Goal: Task Accomplishment & Management: Use online tool/utility

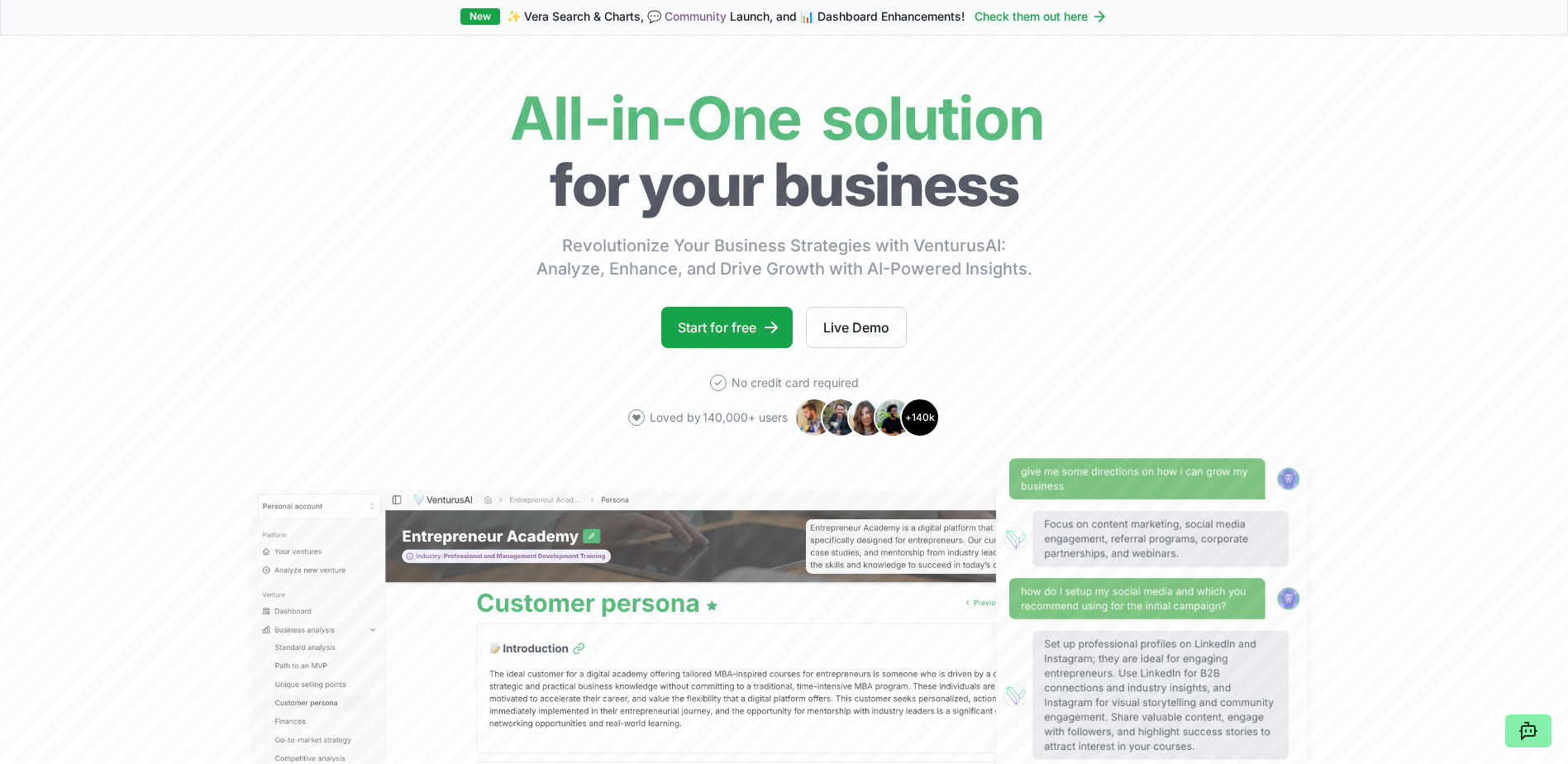
scroll to position [83, 0]
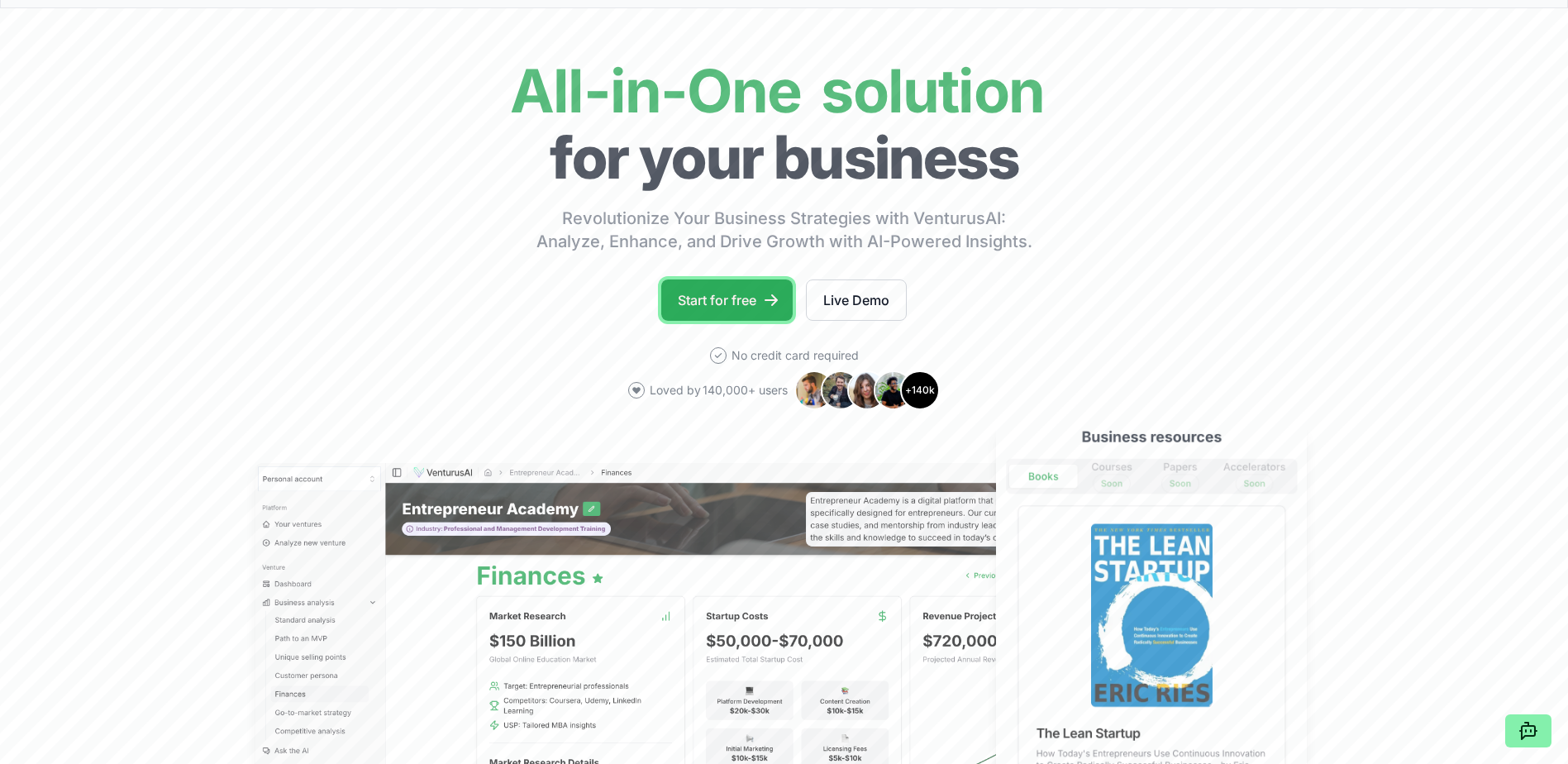
click at [747, 280] on link "Start for free" at bounding box center [726, 300] width 131 height 42
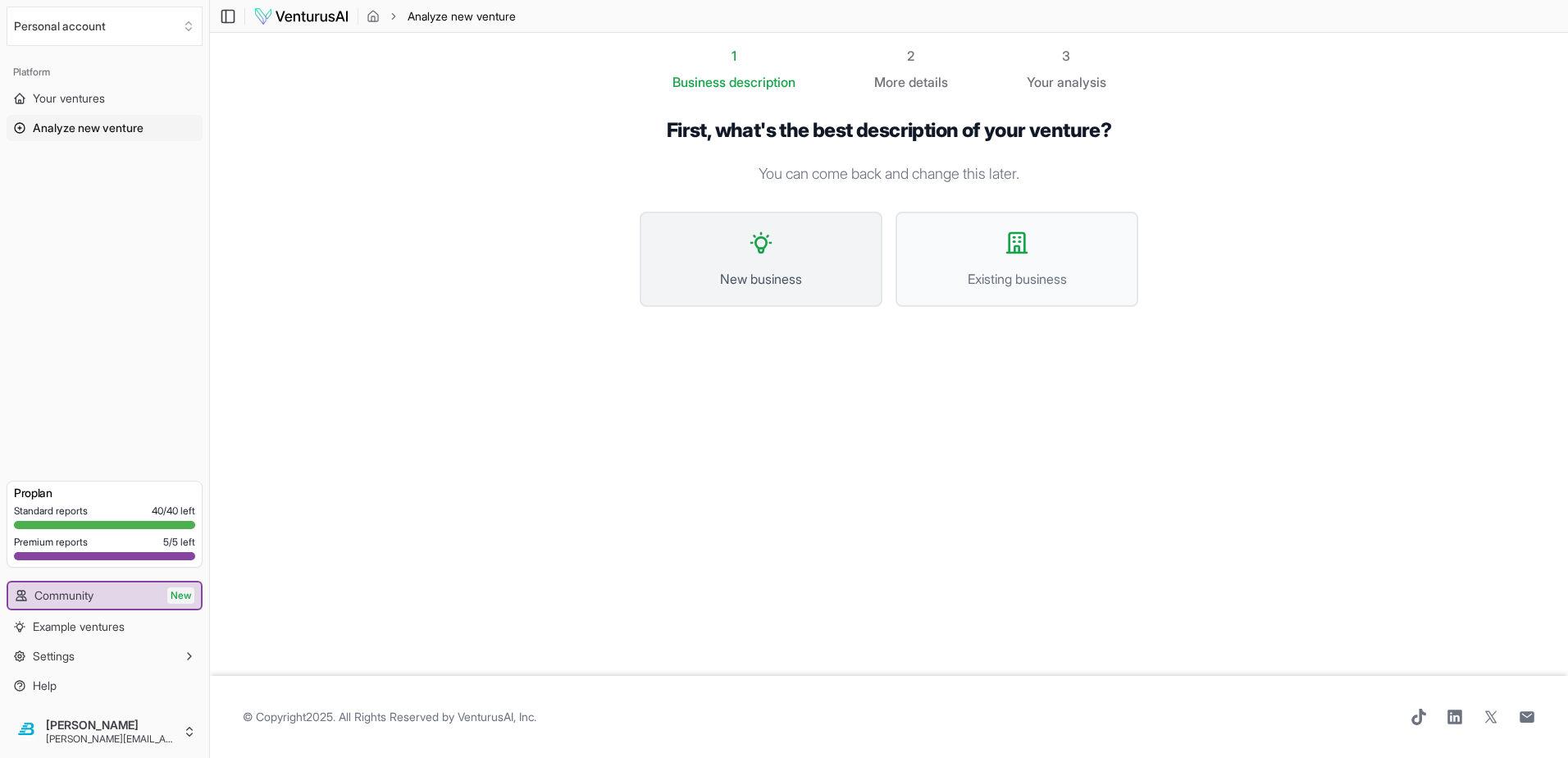
click at [741, 269] on span "New business" at bounding box center [761, 278] width 207 height 20
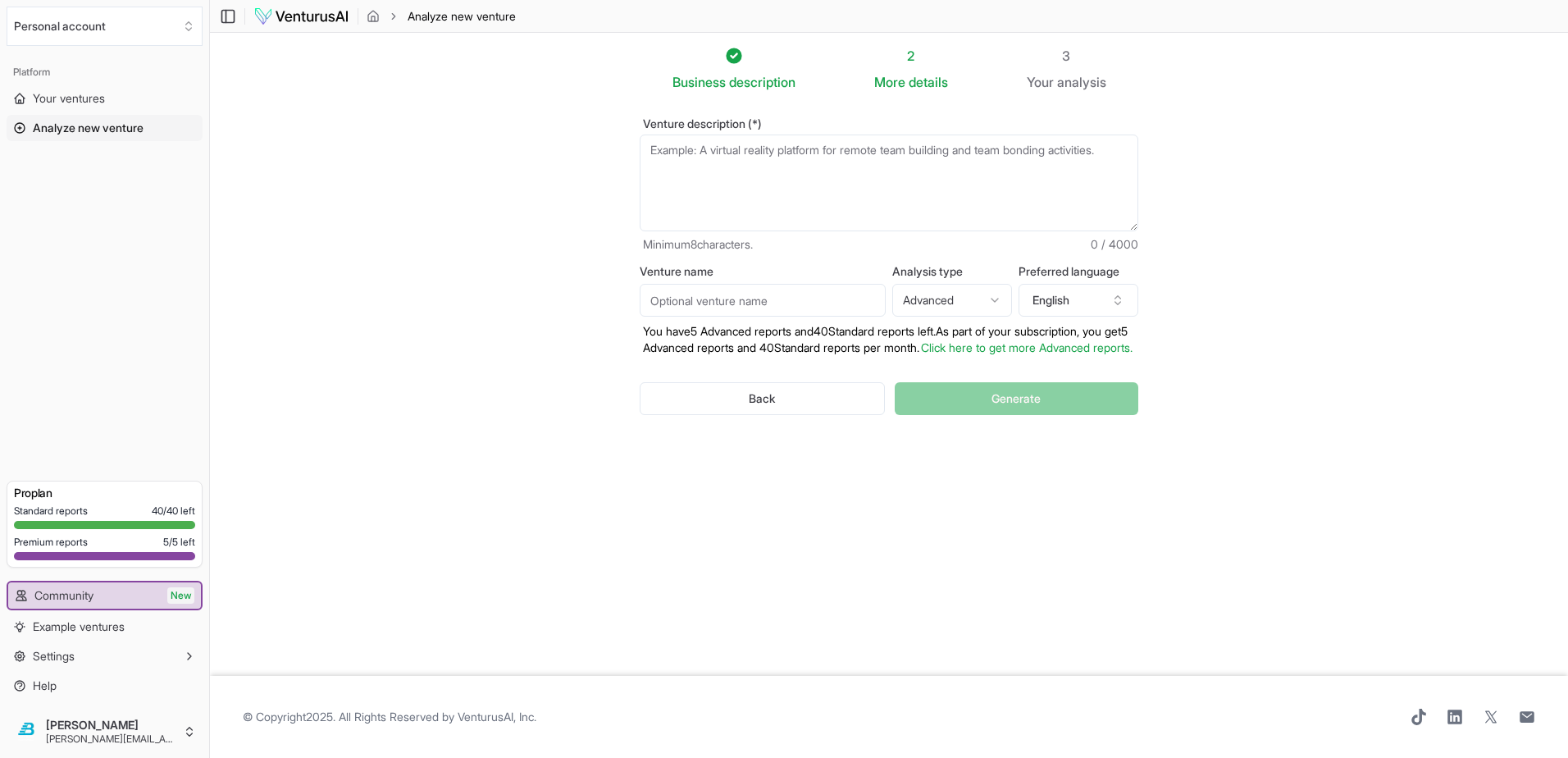
click at [713, 134] on textarea "Venture description (*)" at bounding box center [888, 182] width 499 height 97
click at [725, 134] on textarea "Venture description (*)" at bounding box center [888, 182] width 499 height 97
drag, startPoint x: 581, startPoint y: 190, endPoint x: 596, endPoint y: 185, distance: 15.8
click at [581, 190] on section "Business description 2 More details 3 Your analysis Venture description (*) Min…" at bounding box center [888, 354] width 1358 height 643
click at [704, 134] on textarea "Venture description (*)" at bounding box center [888, 182] width 499 height 97
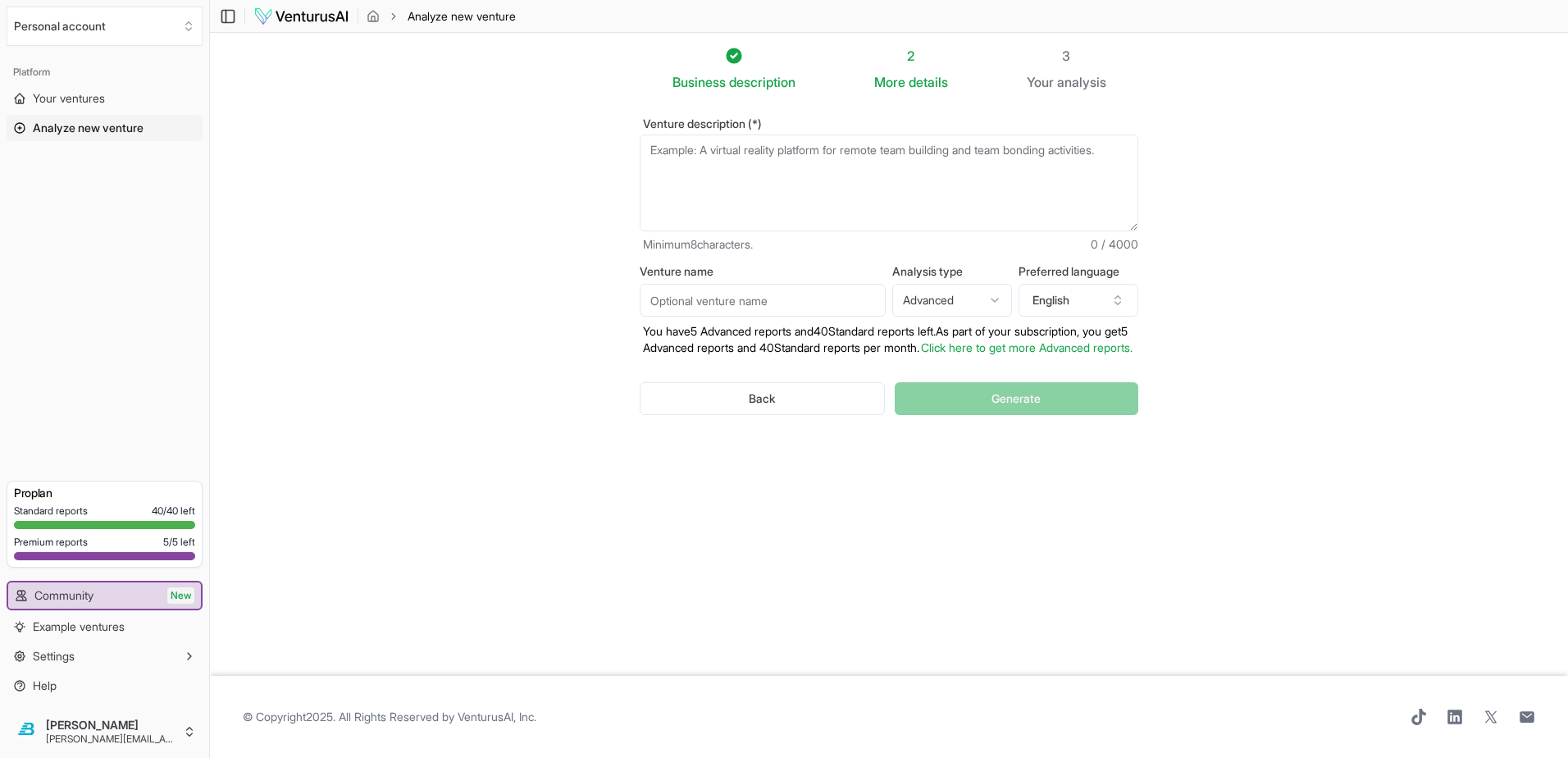
paste textarea "Arise Early is a youth-focused leadership development and coaching business bas…"
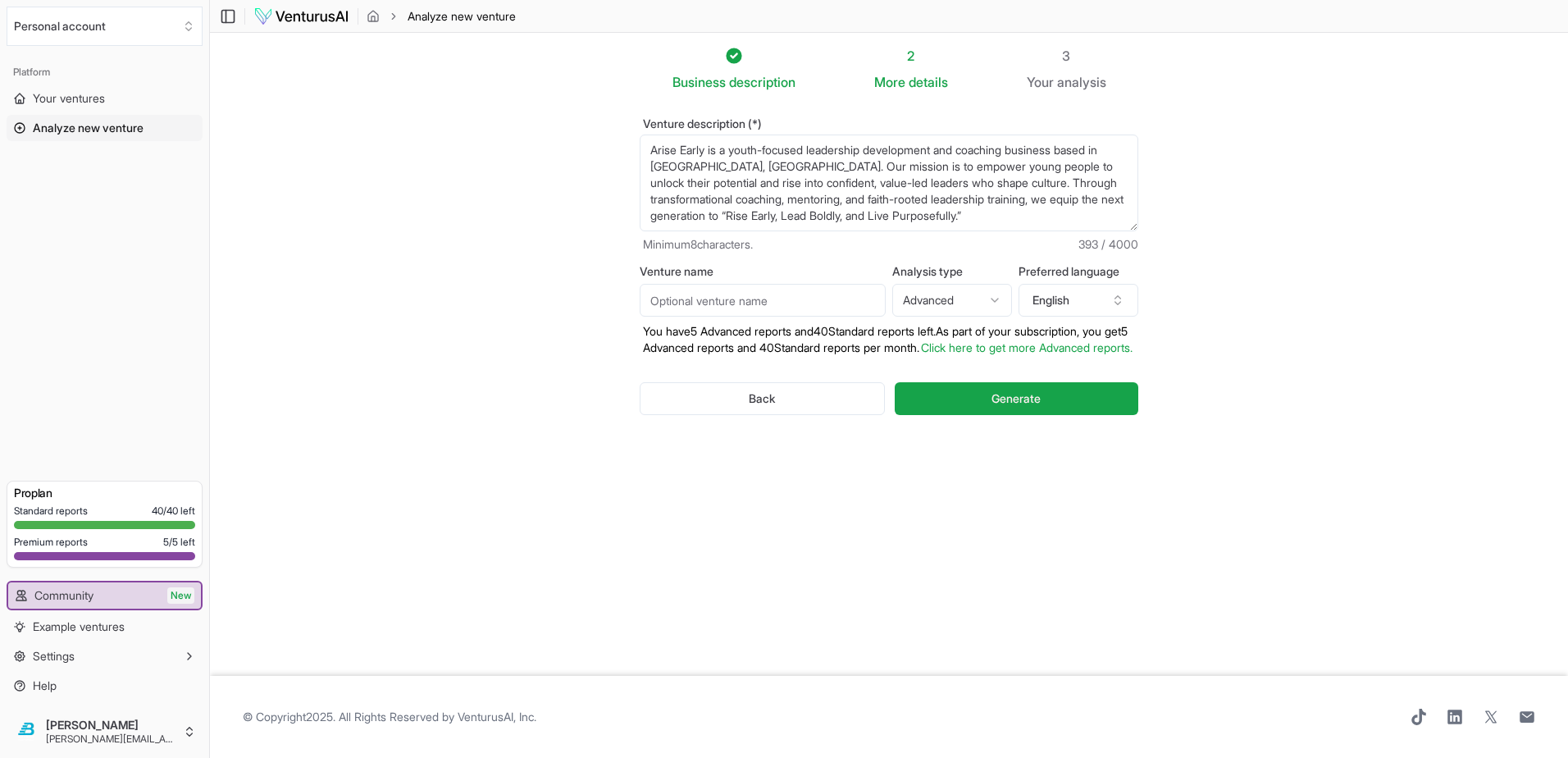
type textarea "Arise Early is a youth-focused leadership development and coaching business bas…"
click at [765, 283] on input "Venture name" at bounding box center [762, 299] width 246 height 32
type input "Arise Early"
click at [549, 177] on section "Business description 2 More details 3 Your analysis Venture description (*) Ari…" at bounding box center [888, 354] width 1358 height 643
click at [904, 177] on textarea "Arise Early is a youth-focused leadership development and coaching business bas…" at bounding box center [888, 182] width 499 height 97
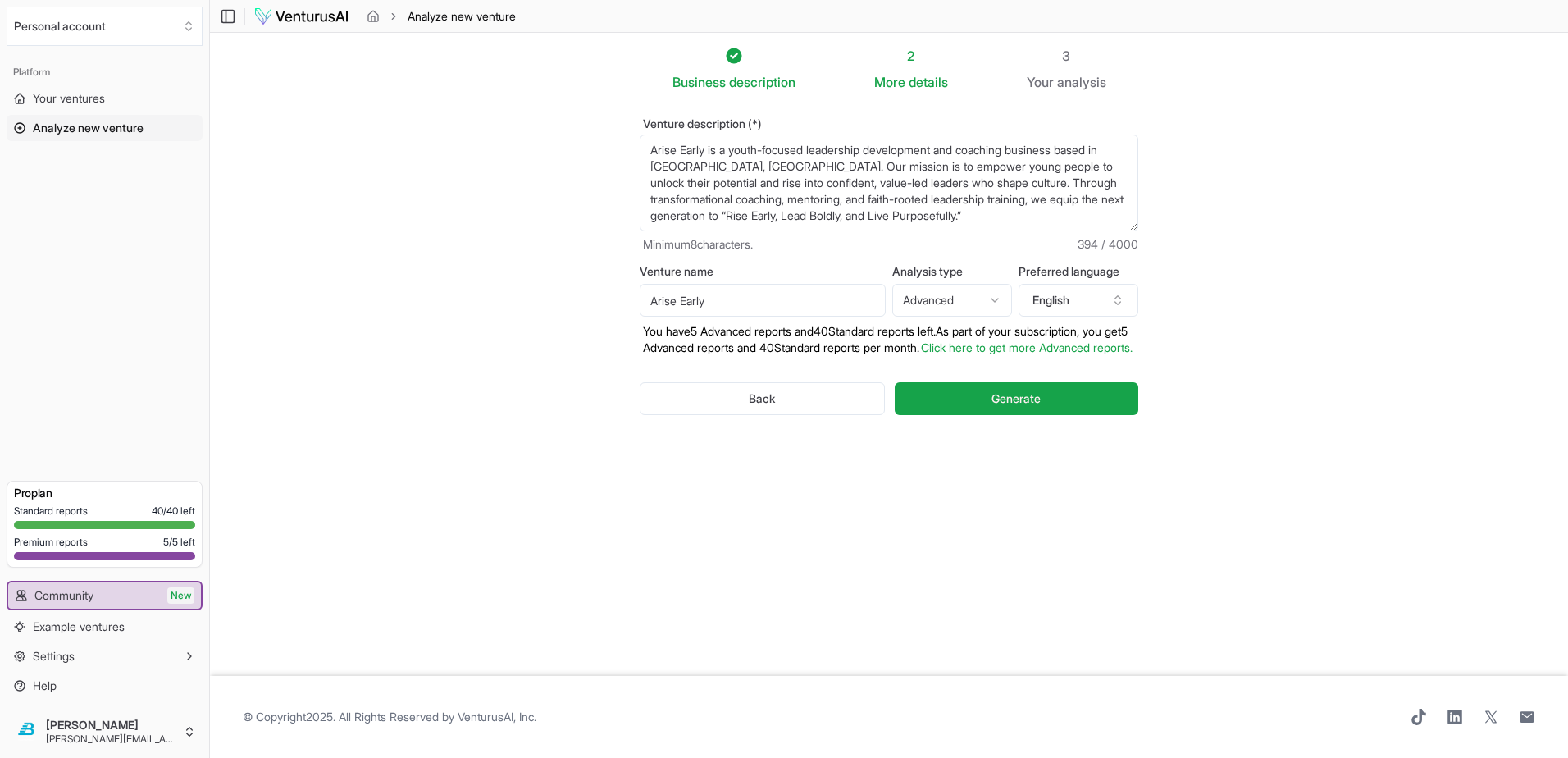
scroll to position [22, 0]
paste textarea "What We Do & What We Sell We design and deliver dynamic, interactive developmen…"
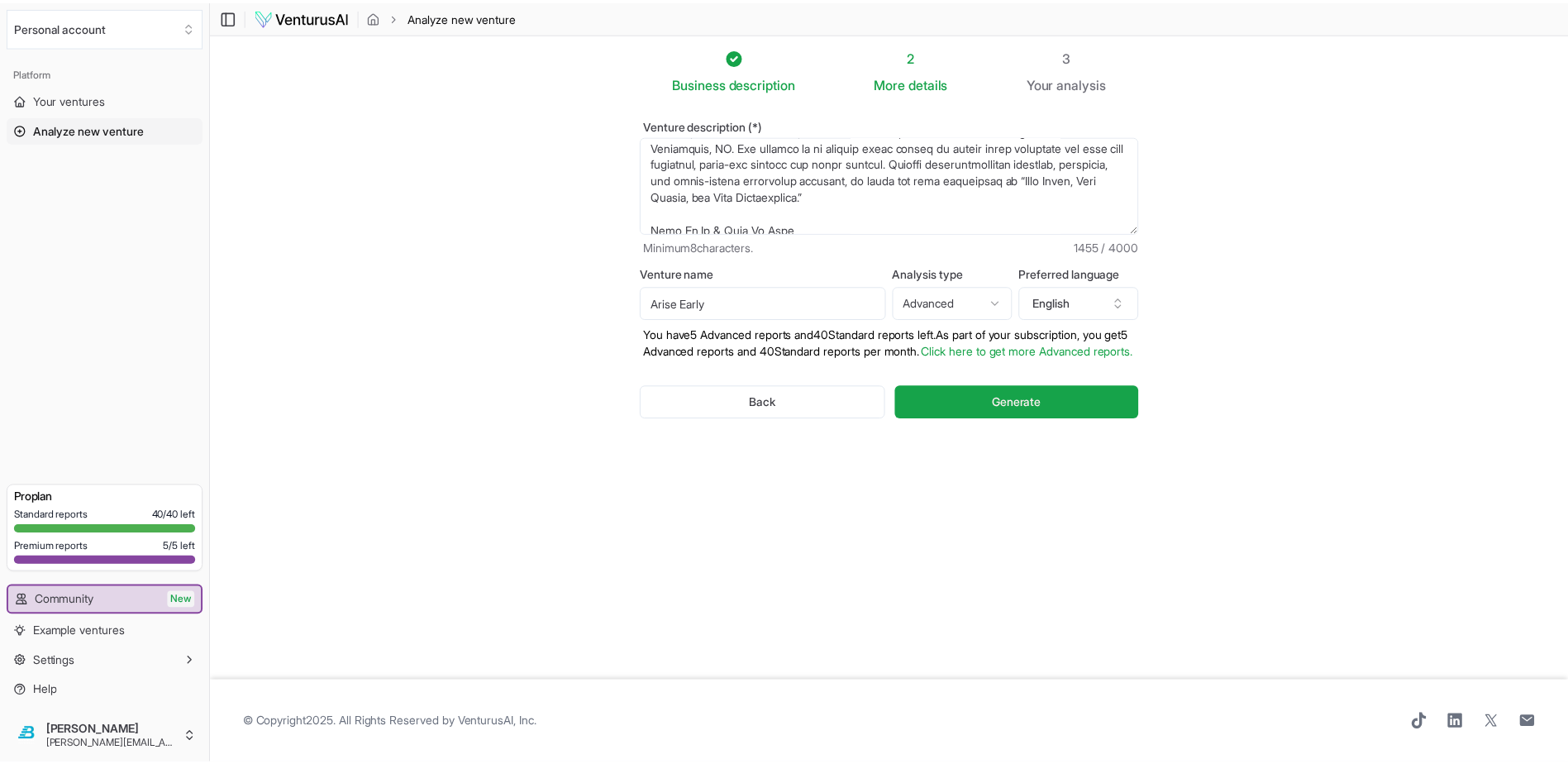
scroll to position [250, 0]
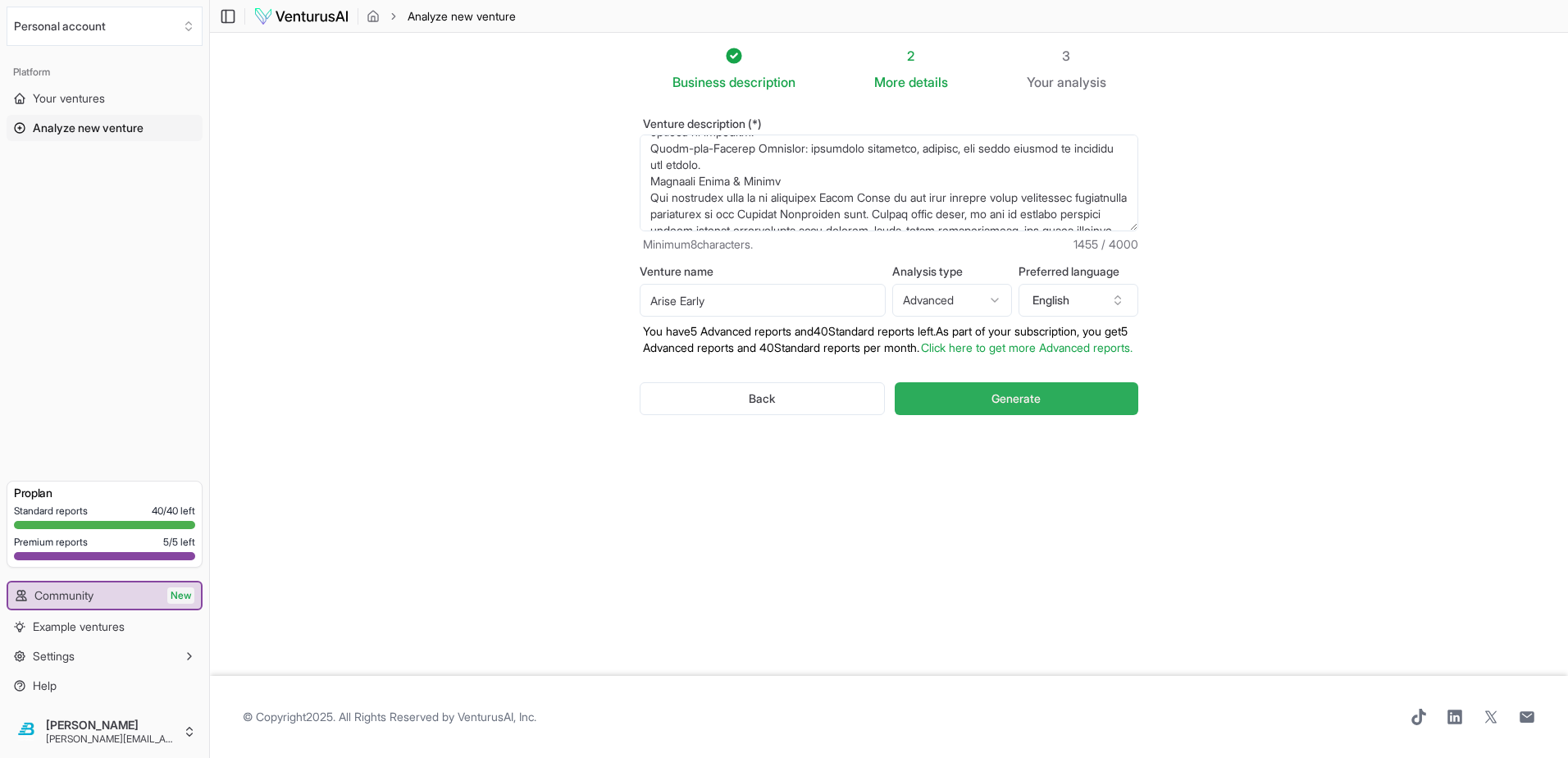
type textarea "Arise Early is a youth-focused leadership development and coaching business bas…"
click at [926, 382] on button "Generate" at bounding box center [1017, 398] width 243 height 32
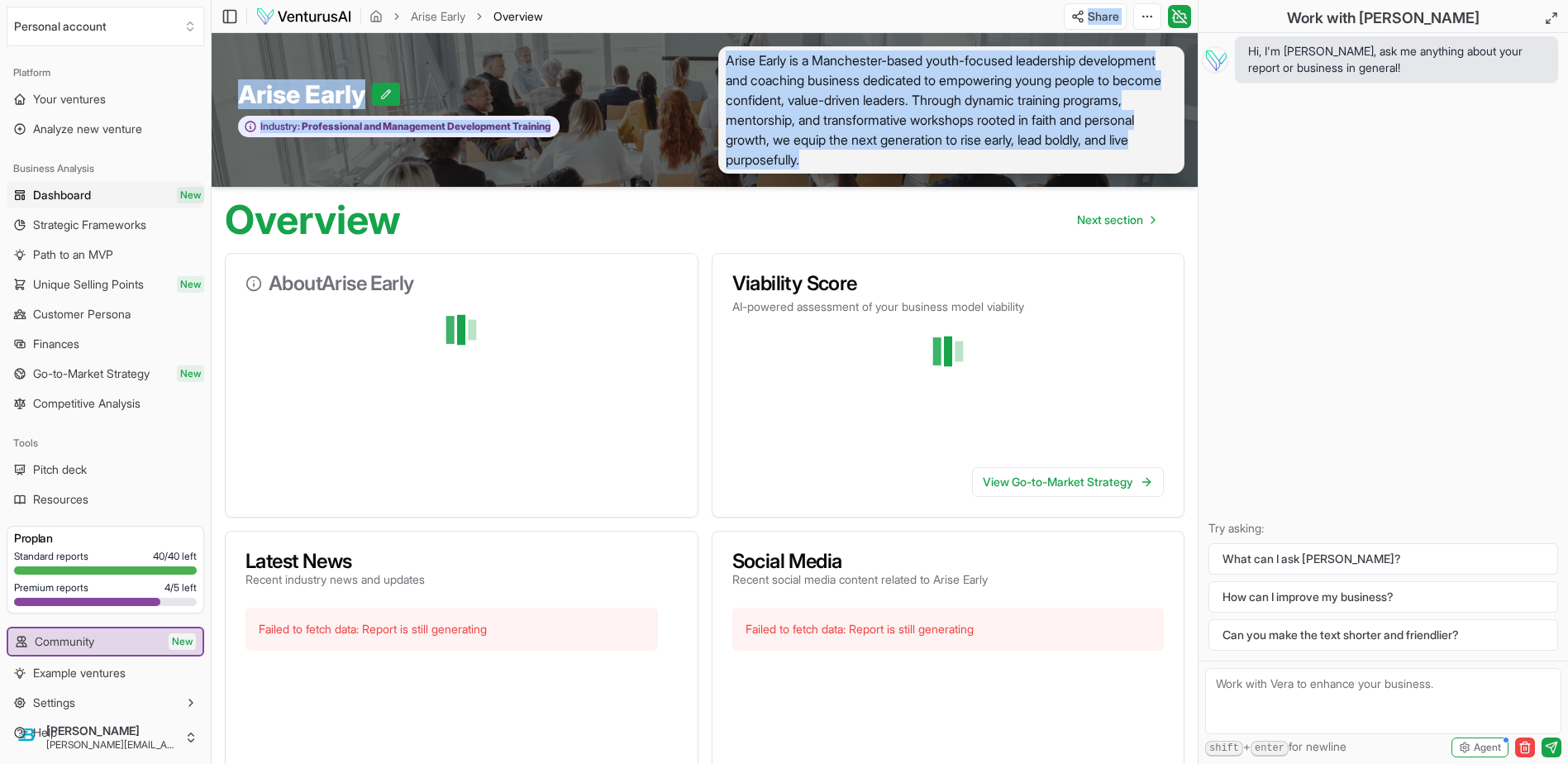
drag, startPoint x: 1176, startPoint y: 99, endPoint x: 881, endPoint y: -51, distance: 330.9
click at [881, 0] on html "We value your privacy We use cookies to enhance your browsing experience, serve…" at bounding box center [784, 382] width 1568 height 764
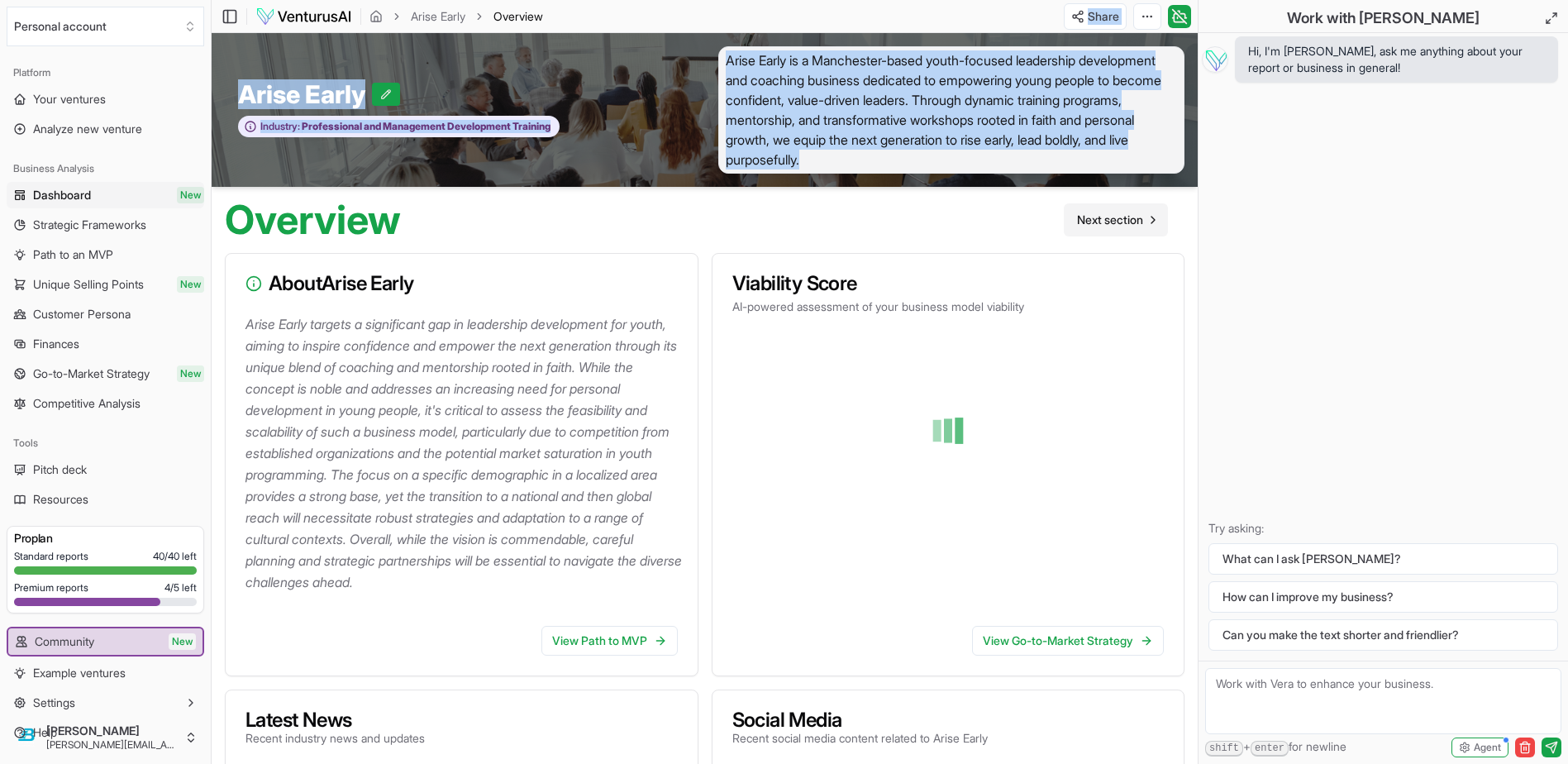
click at [1143, 212] on span "Next section" at bounding box center [1110, 219] width 66 height 17
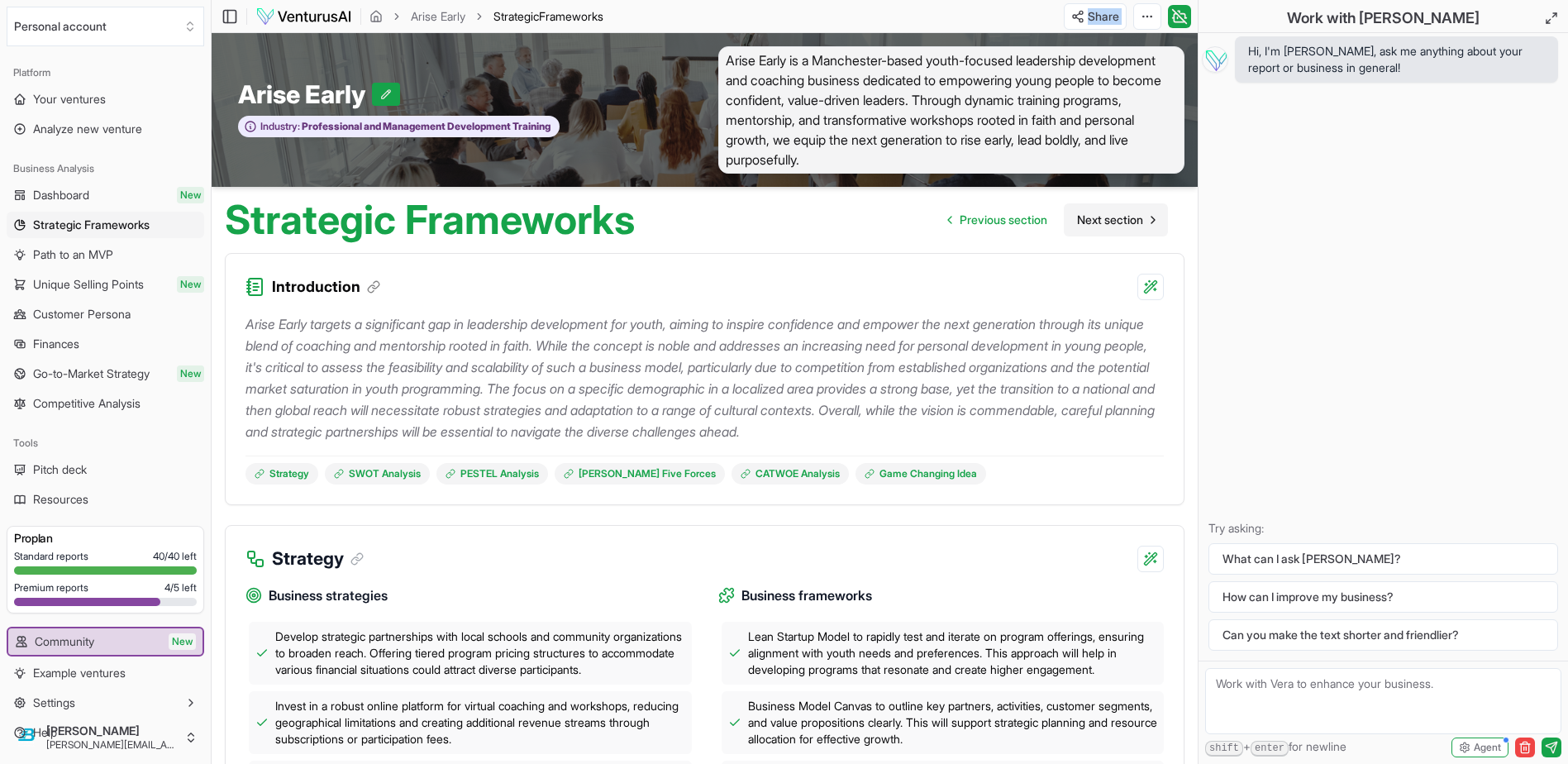
click at [1143, 212] on span "Next section" at bounding box center [1110, 219] width 66 height 17
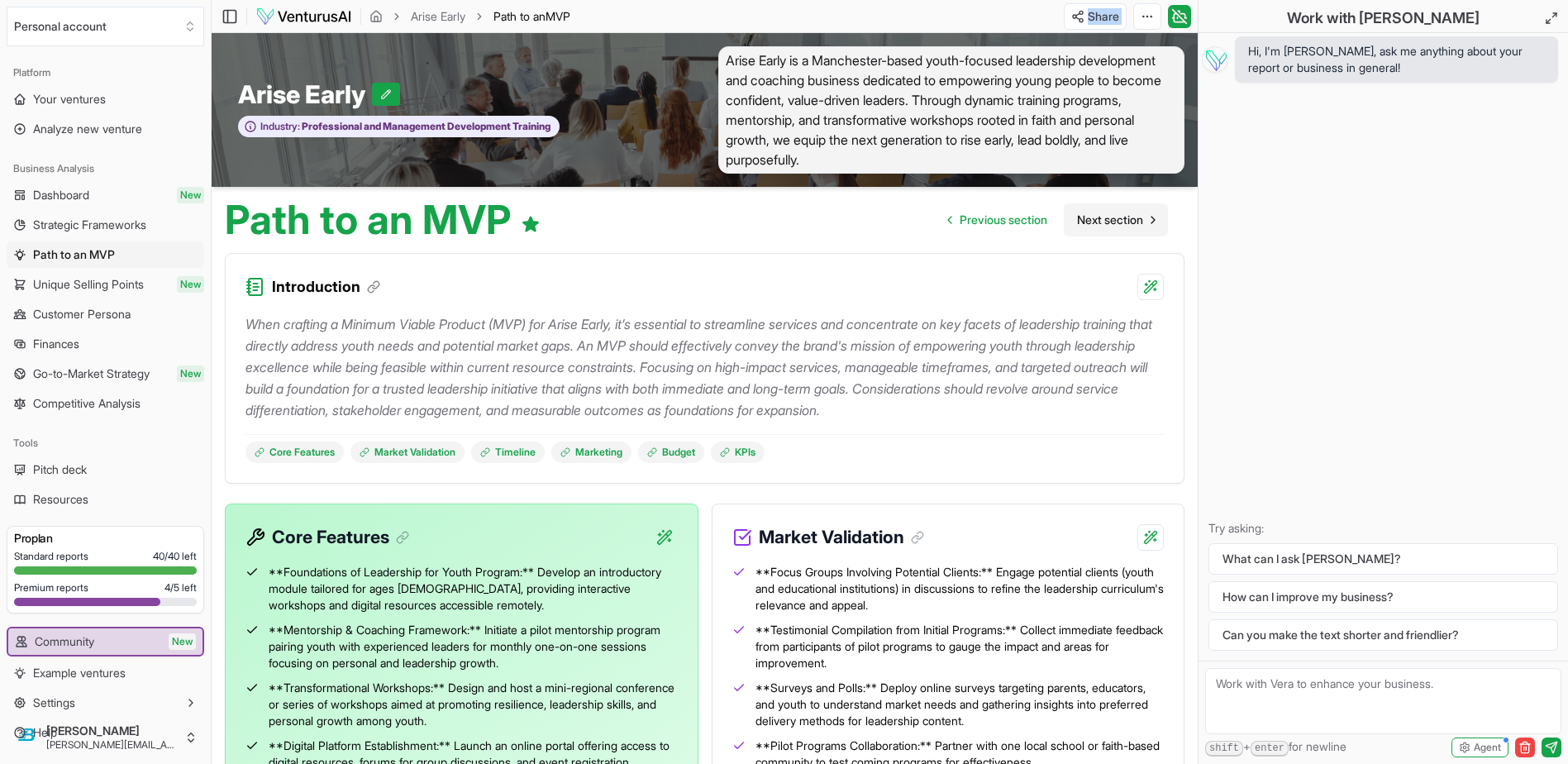
click at [1143, 212] on span "Next section" at bounding box center [1110, 219] width 66 height 17
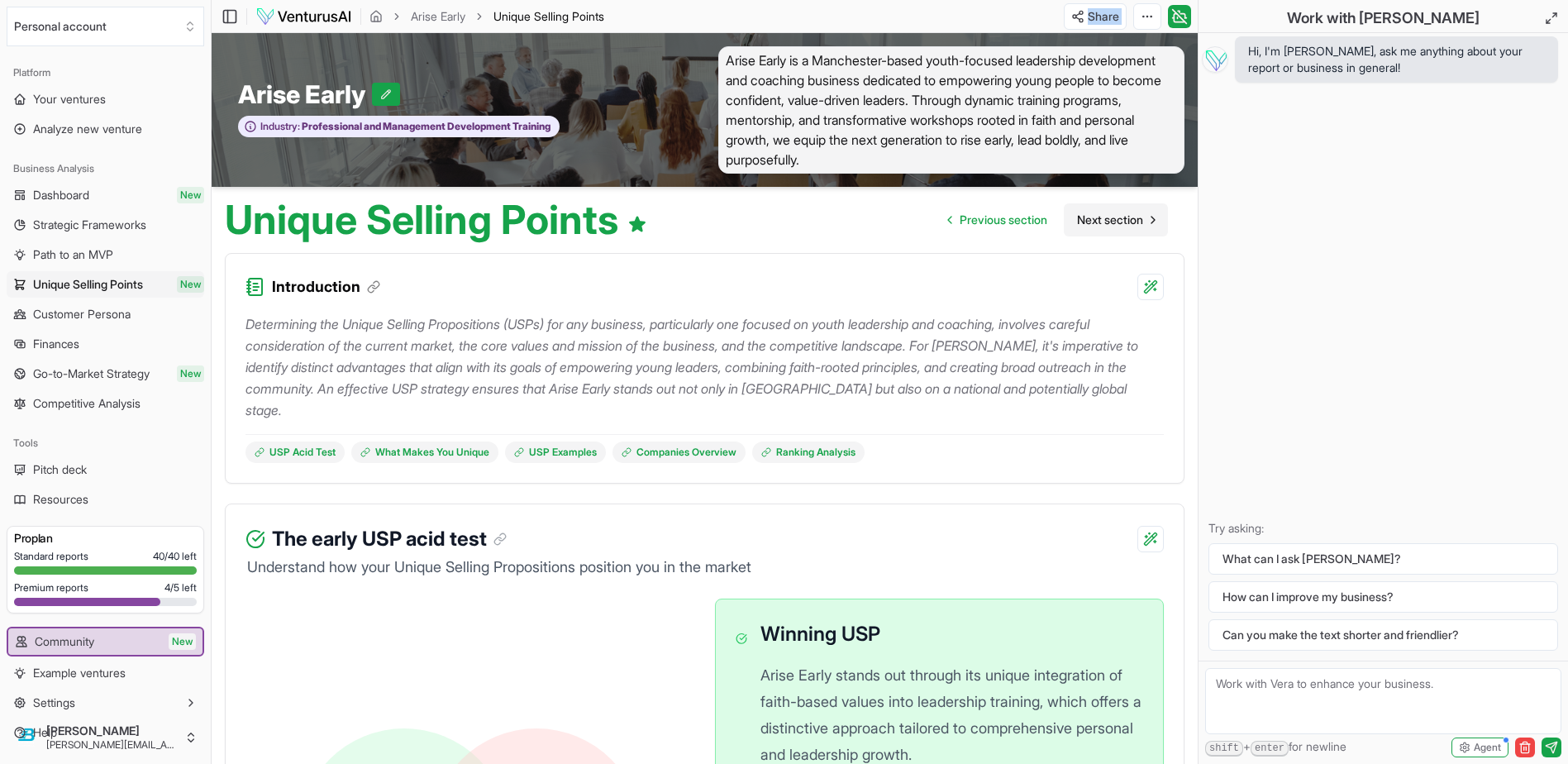
click at [1143, 212] on span "Next section" at bounding box center [1110, 219] width 66 height 17
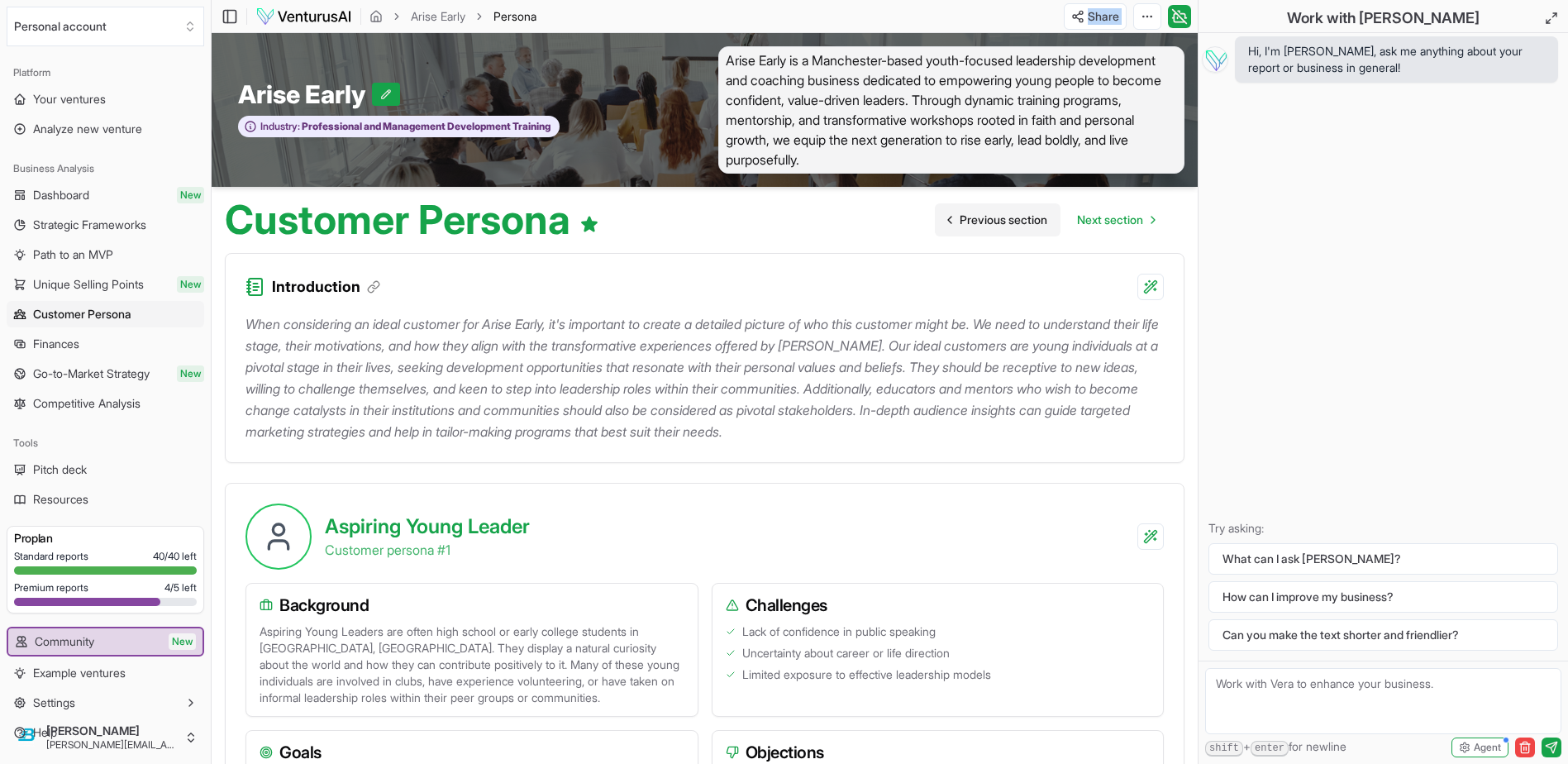
click at [1047, 212] on span "Previous section" at bounding box center [1003, 219] width 88 height 17
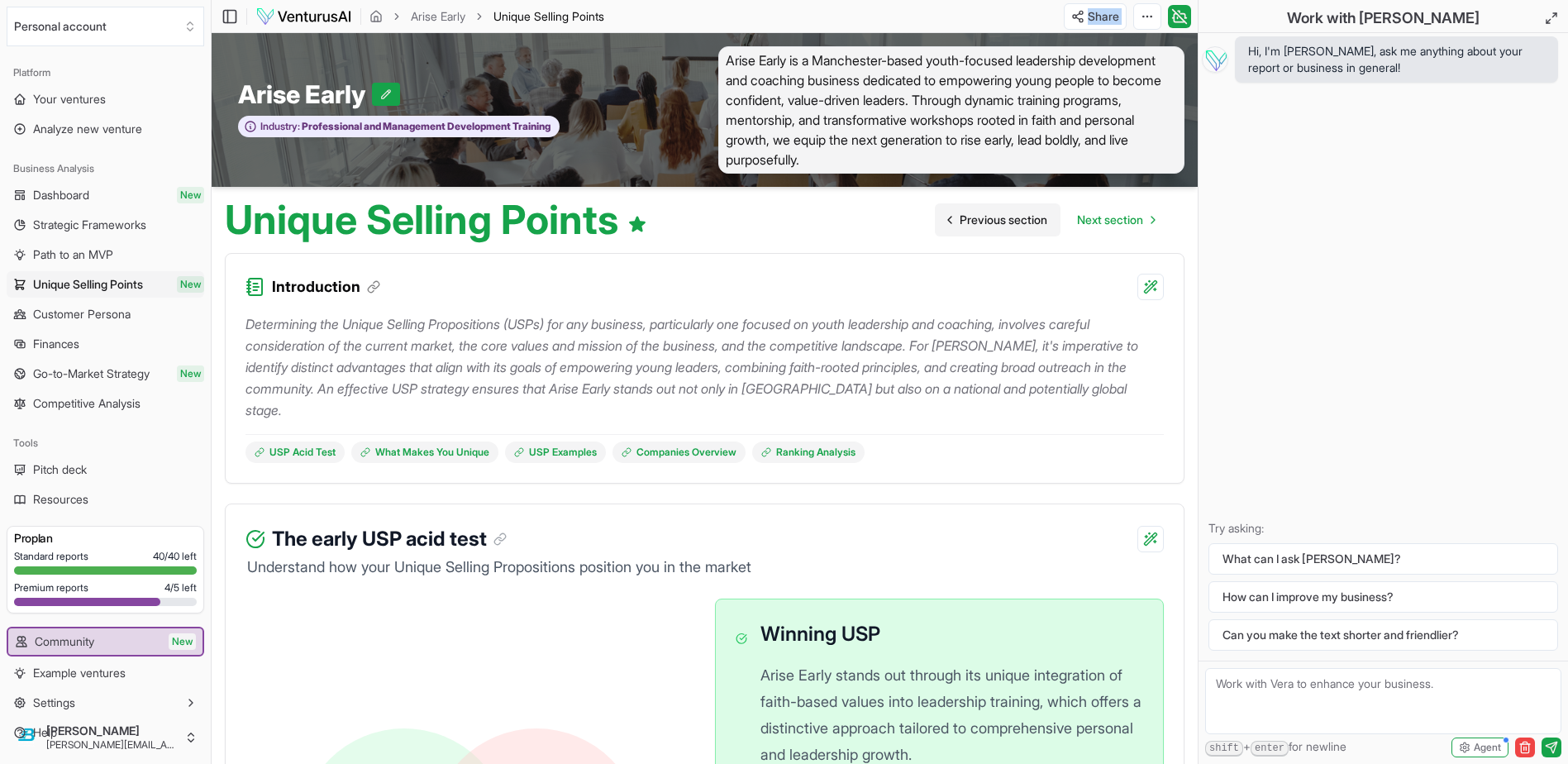
click at [1047, 212] on span "Previous section" at bounding box center [1003, 219] width 88 height 17
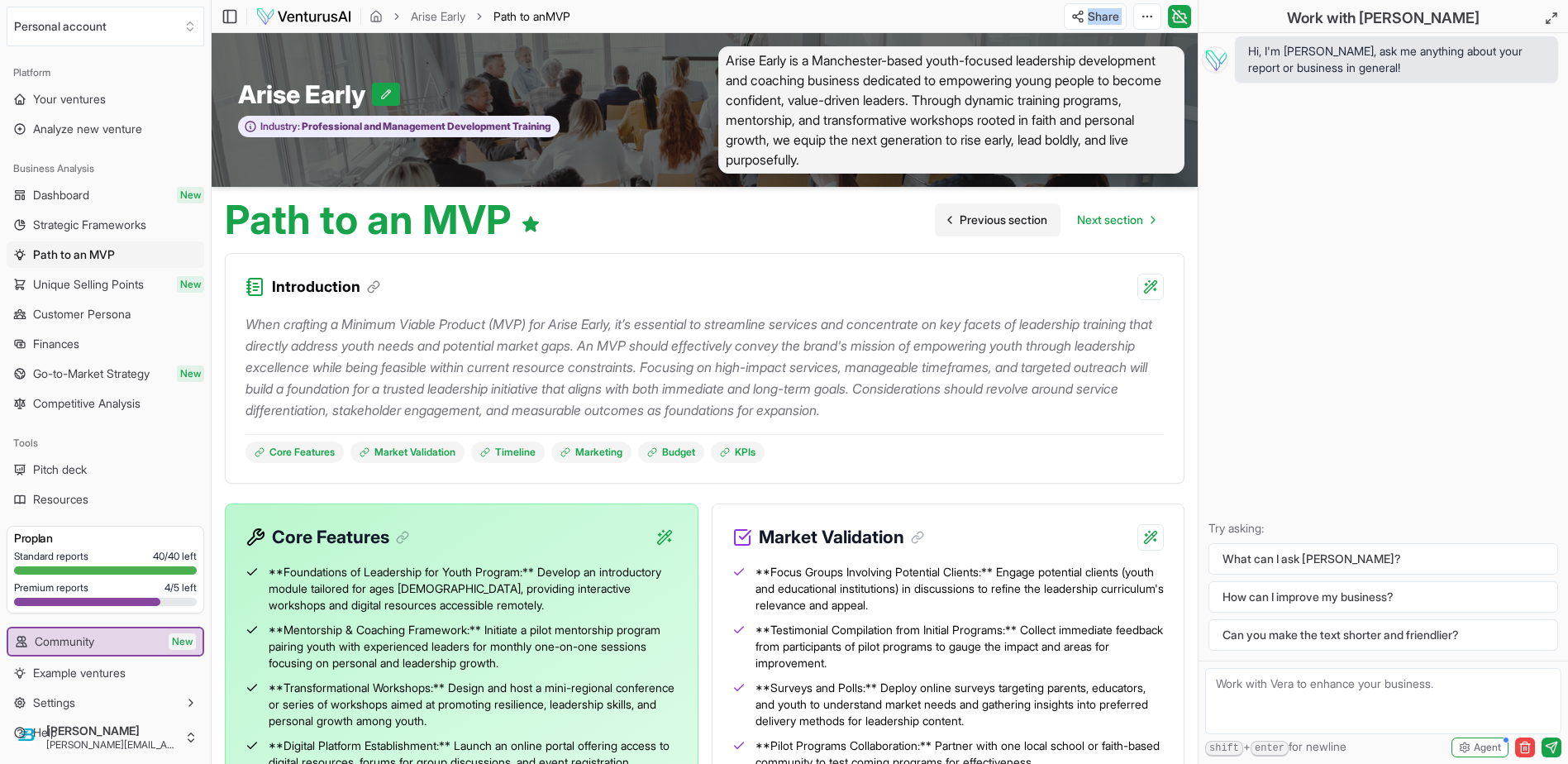
click at [1047, 212] on span "Previous section" at bounding box center [1003, 219] width 88 height 17
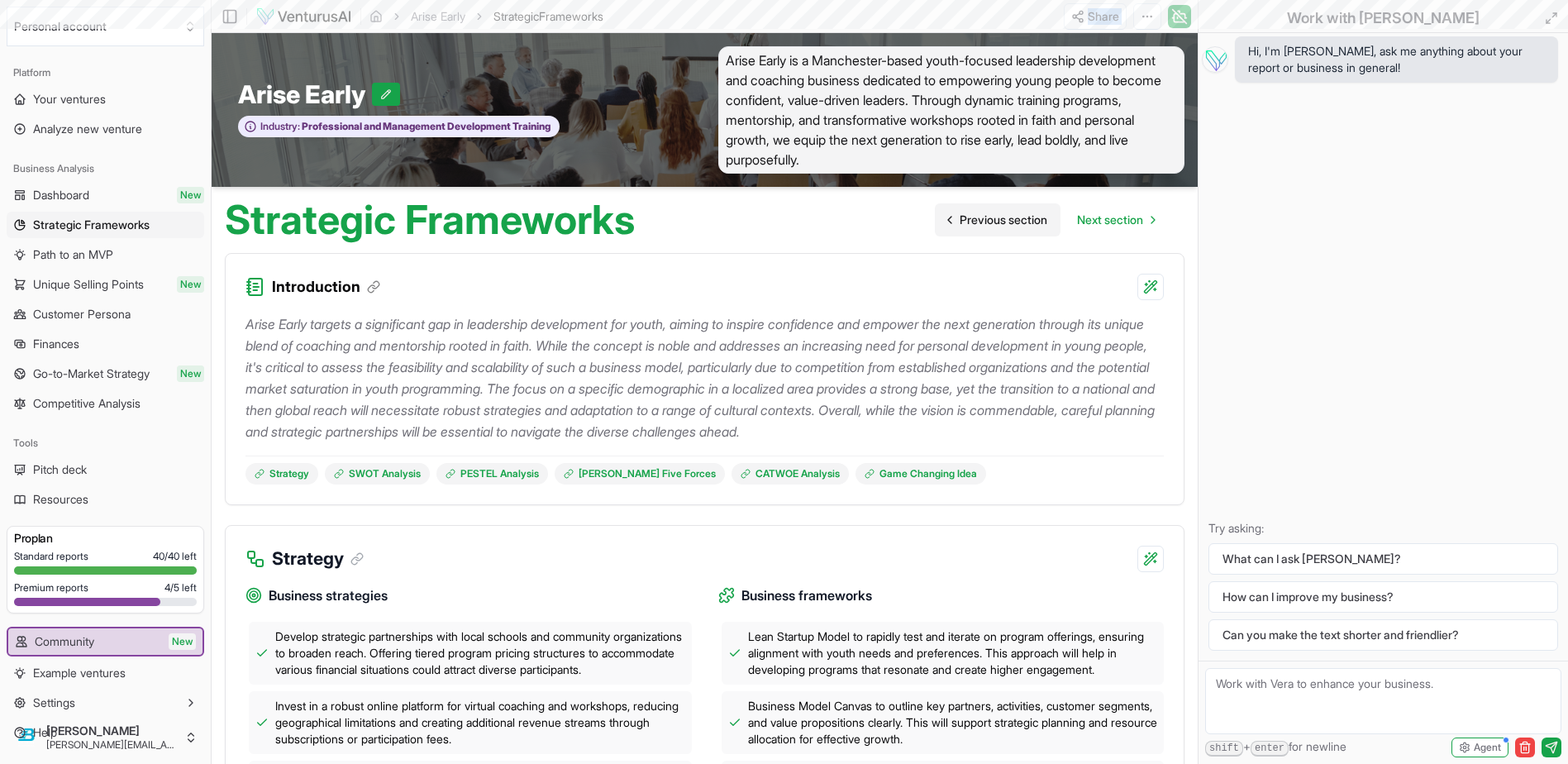
click at [1047, 212] on span "Previous section" at bounding box center [1003, 219] width 88 height 17
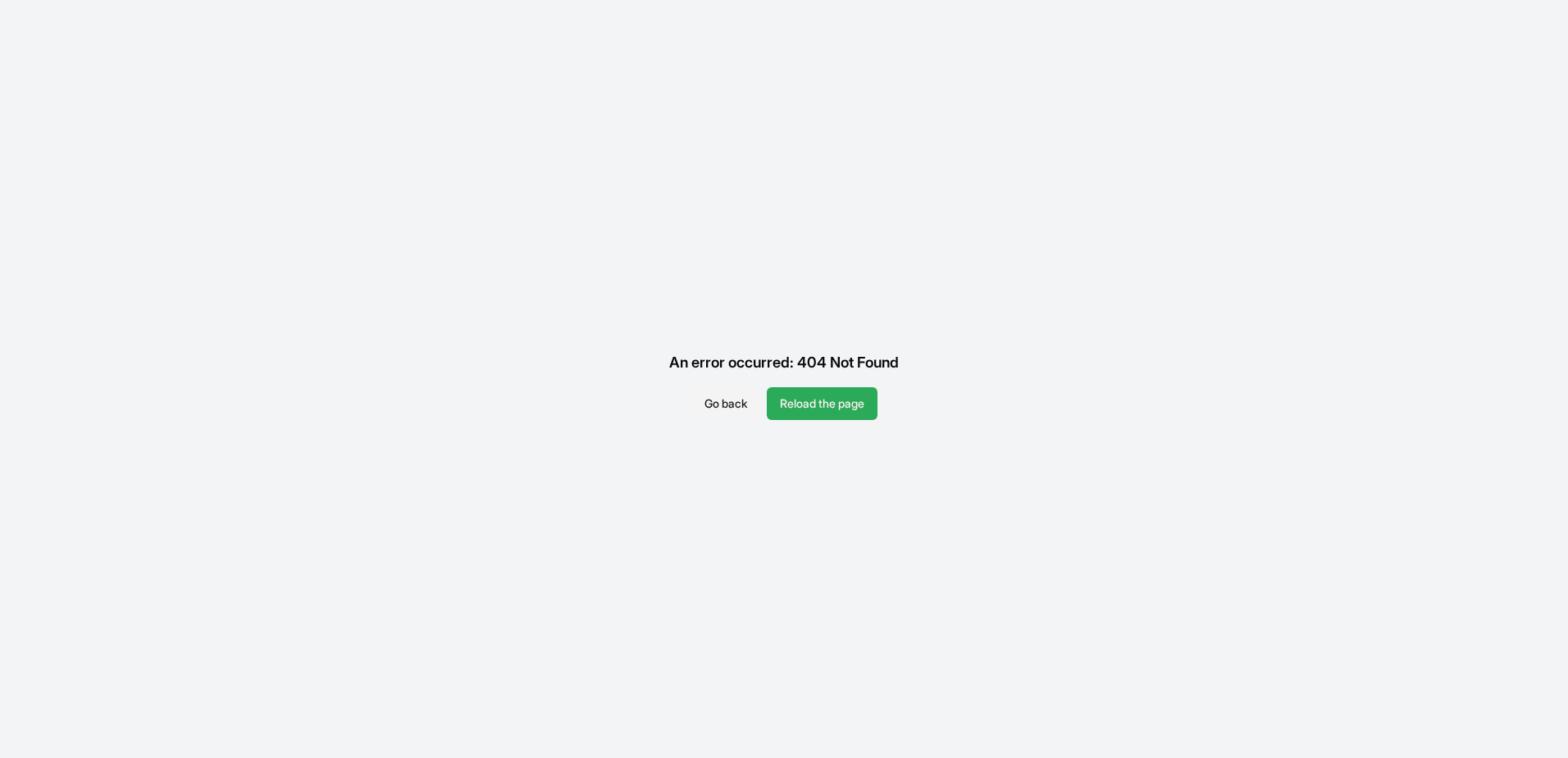
click at [817, 405] on button "Reload the page" at bounding box center [822, 403] width 111 height 32
click at [797, 394] on button "Reload the page" at bounding box center [822, 403] width 111 height 32
click at [720, 398] on button "Go back" at bounding box center [726, 403] width 69 height 32
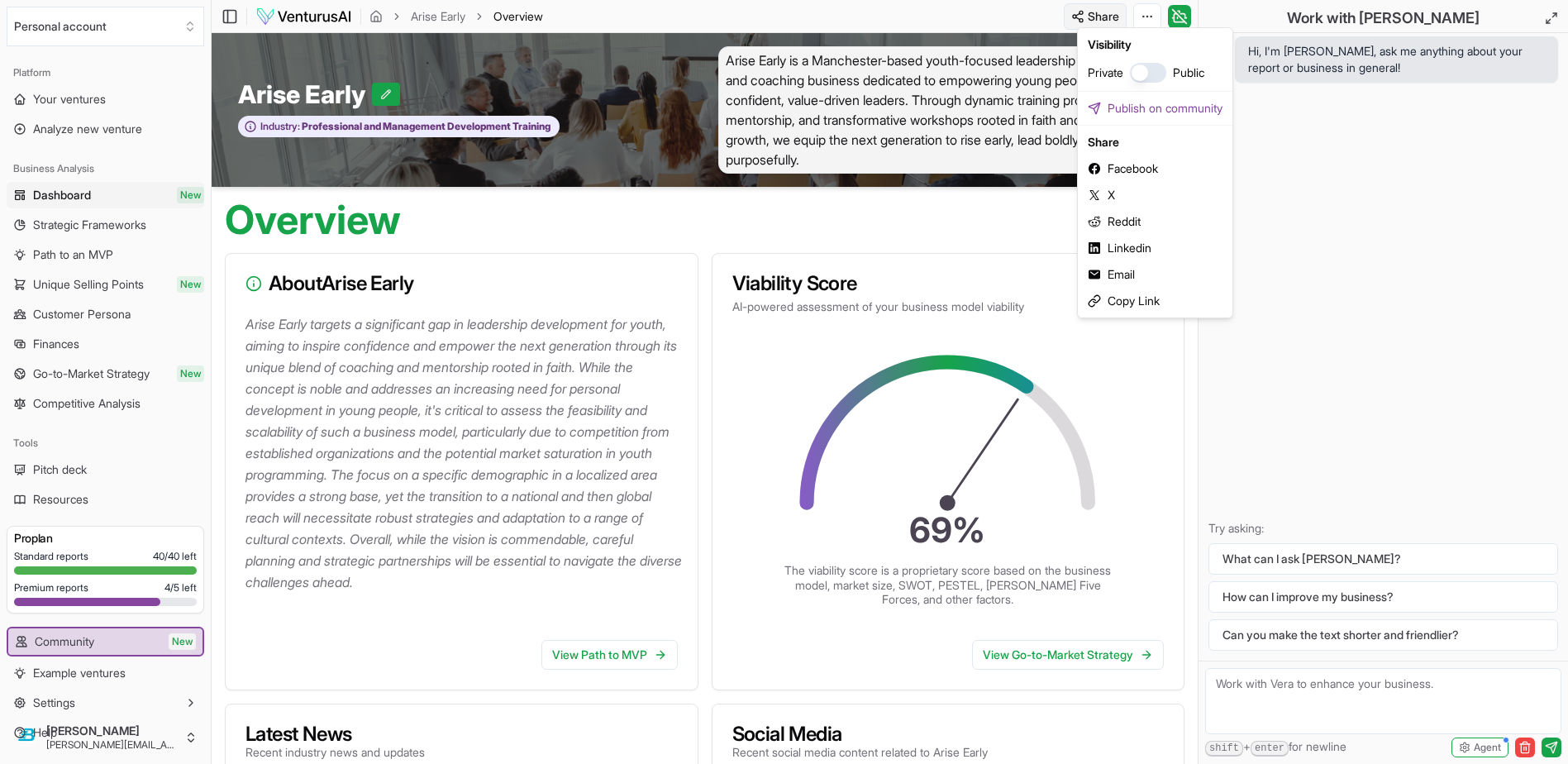
click at [1185, 13] on html "Personal account Platform Your ventures Analyze new venture Business Analysis D…" at bounding box center [784, 382] width 1568 height 764
click at [1149, 288] on div "Copy Link" at bounding box center [1155, 300] width 148 height 27
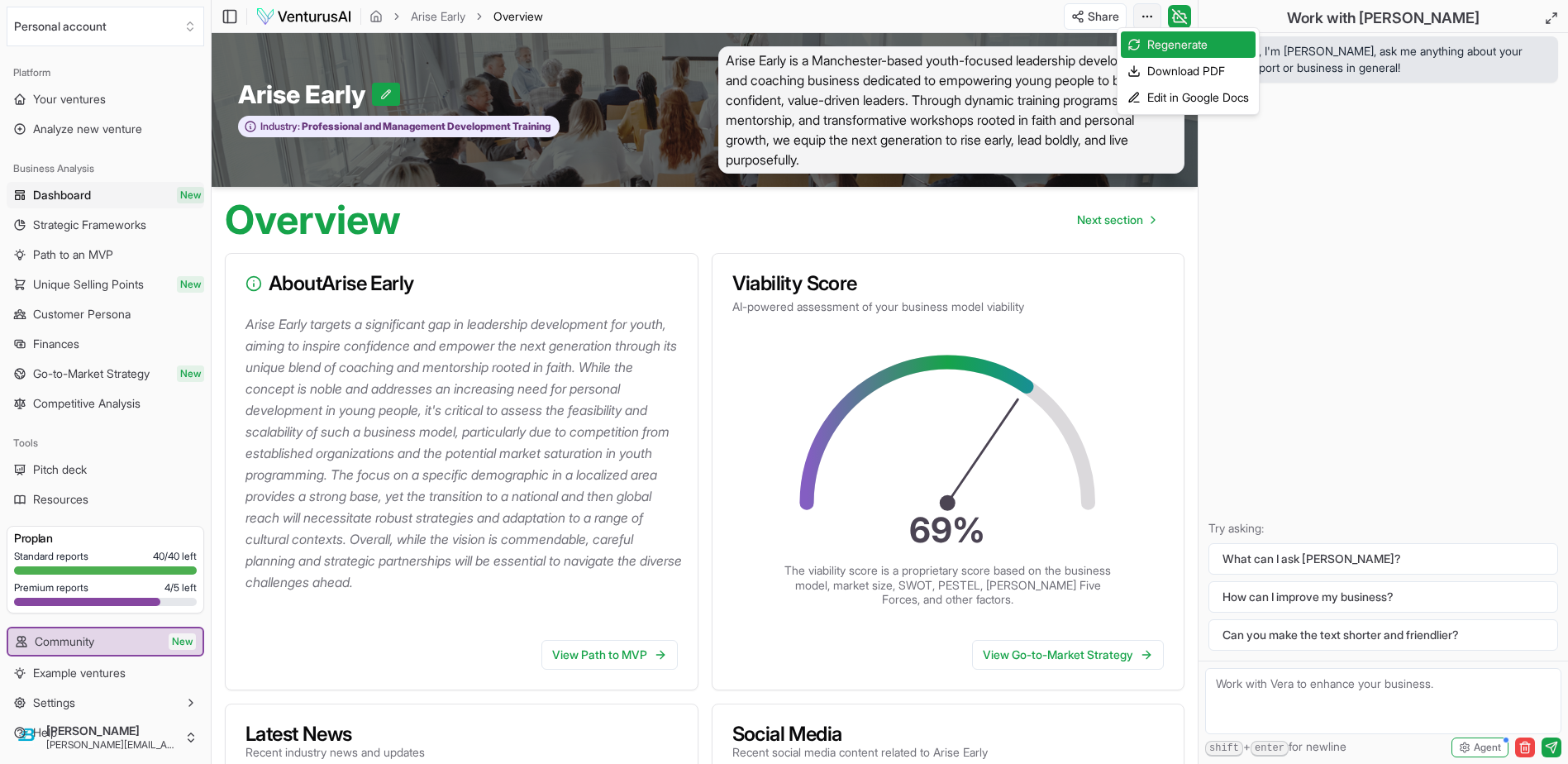
click at [1228, 9] on html "Personal account Platform Your ventures Analyze new venture Business Analysis D…" at bounding box center [784, 382] width 1568 height 764
click at [1195, 61] on div "Download PDF" at bounding box center [1188, 71] width 134 height 27
click at [1222, 8] on html "Personal account Platform Your ventures Analyze new venture Business Analysis D…" at bounding box center [784, 382] width 1568 height 764
click at [1209, 84] on div "Edit in Google Docs" at bounding box center [1188, 97] width 134 height 27
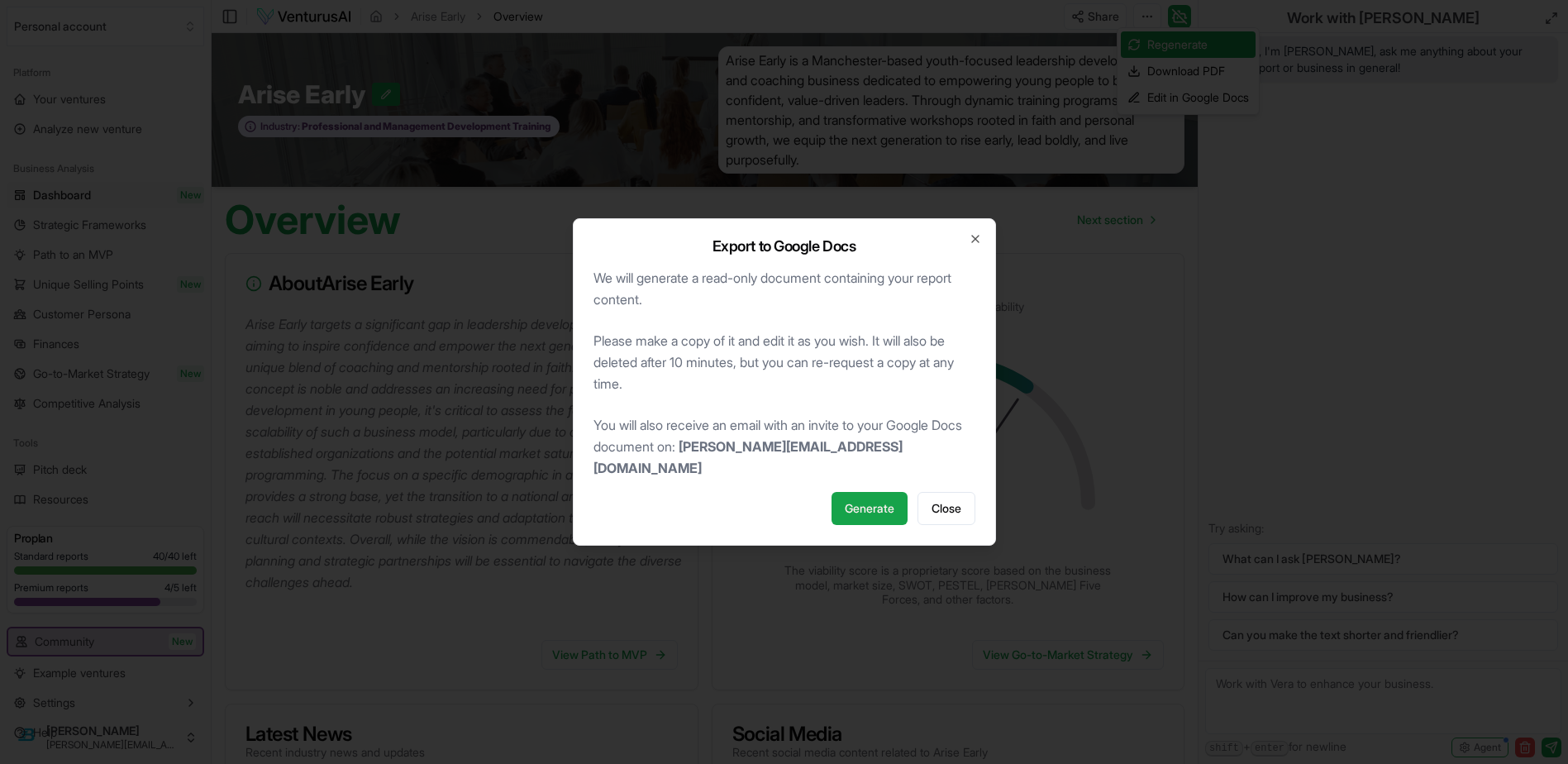
click at [859, 500] on span "Generate" at bounding box center [869, 508] width 49 height 17
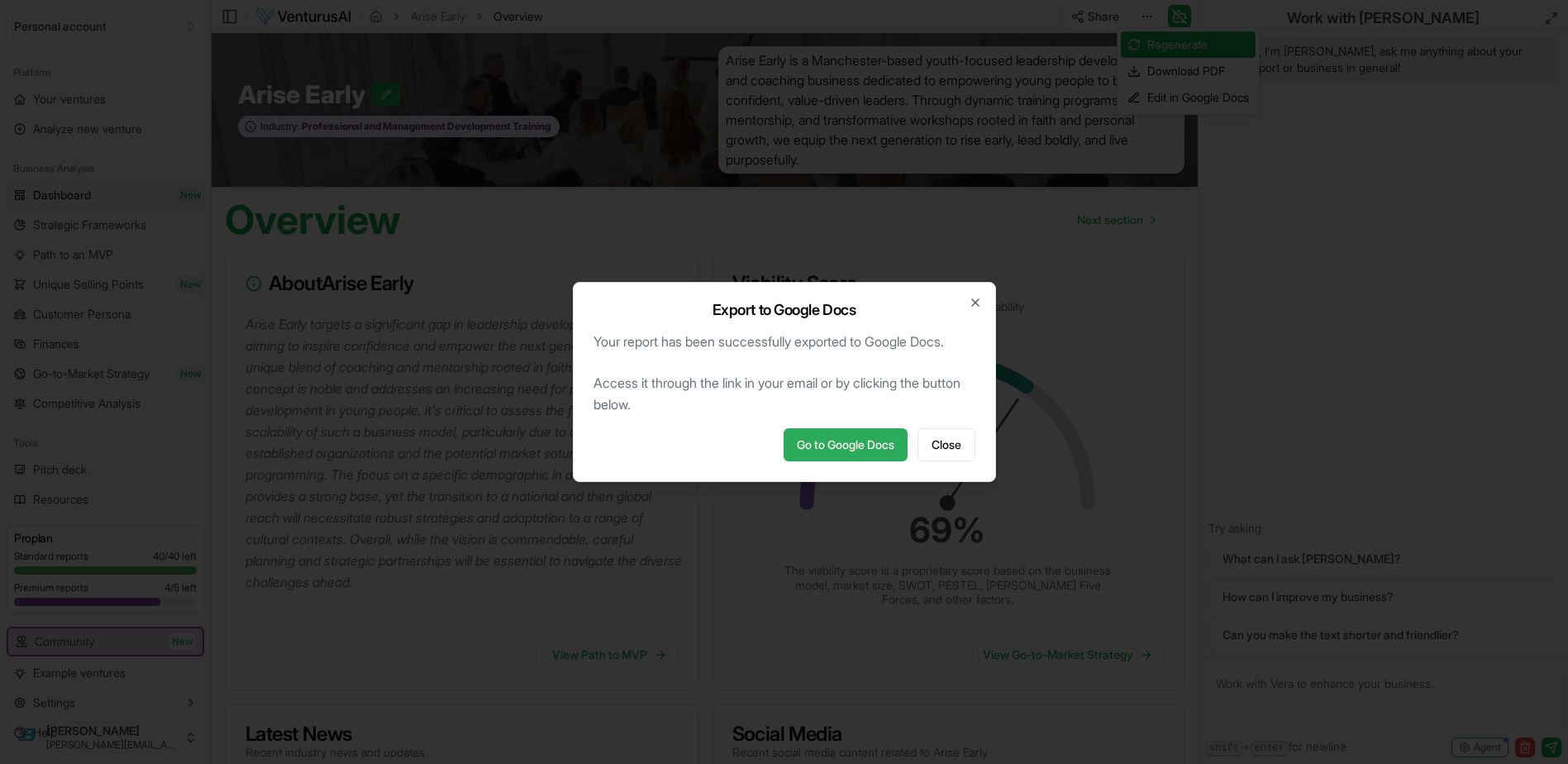
click at [851, 437] on link "Go to Google Docs" at bounding box center [845, 444] width 124 height 33
click at [932, 437] on span "Close" at bounding box center [947, 445] width 30 height 17
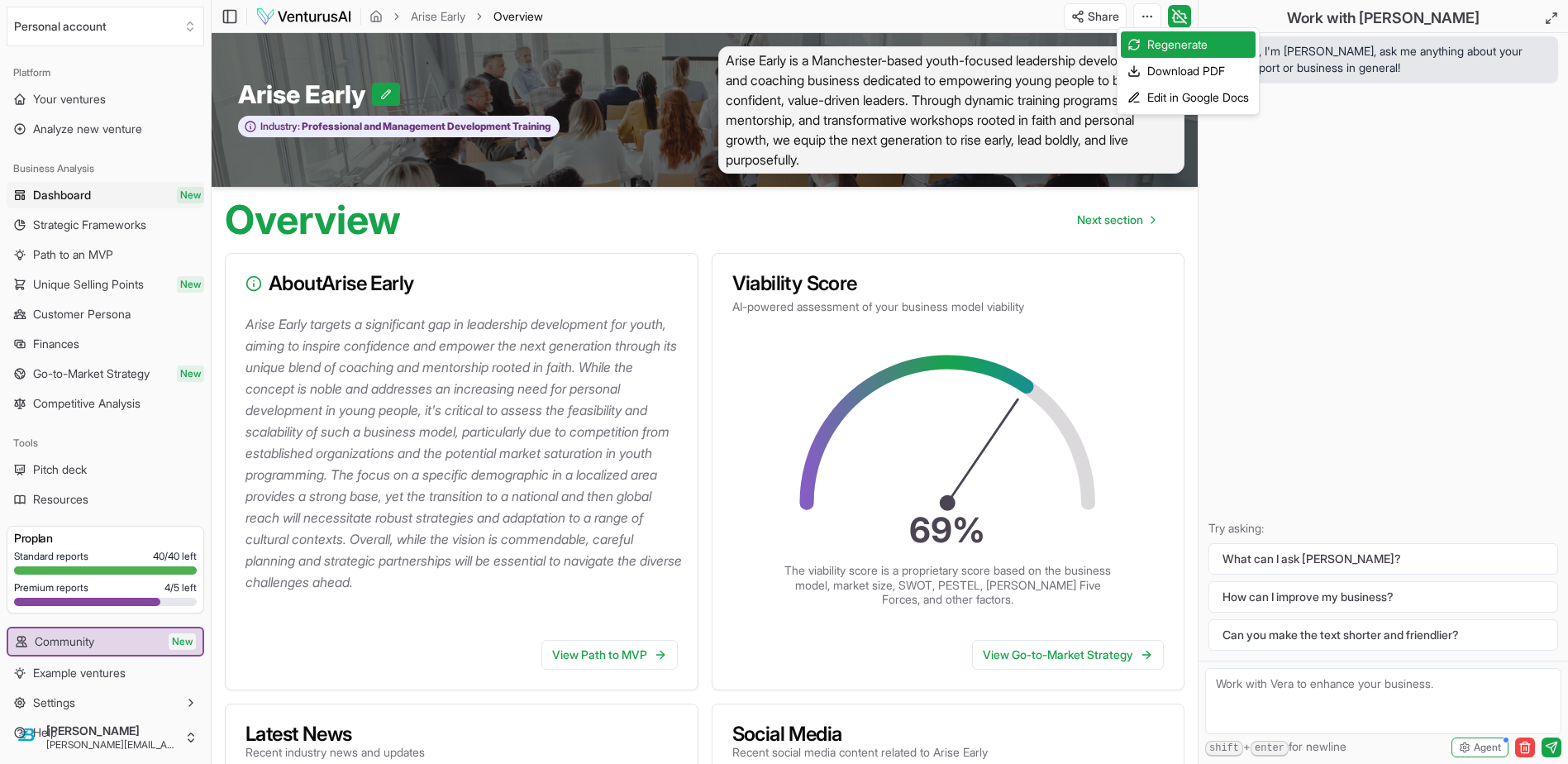
click at [1224, 252] on html "Personal account Platform Your ventures Analyze new venture Business Analysis D…" at bounding box center [784, 382] width 1568 height 764
